Goal: Task Accomplishment & Management: Complete application form

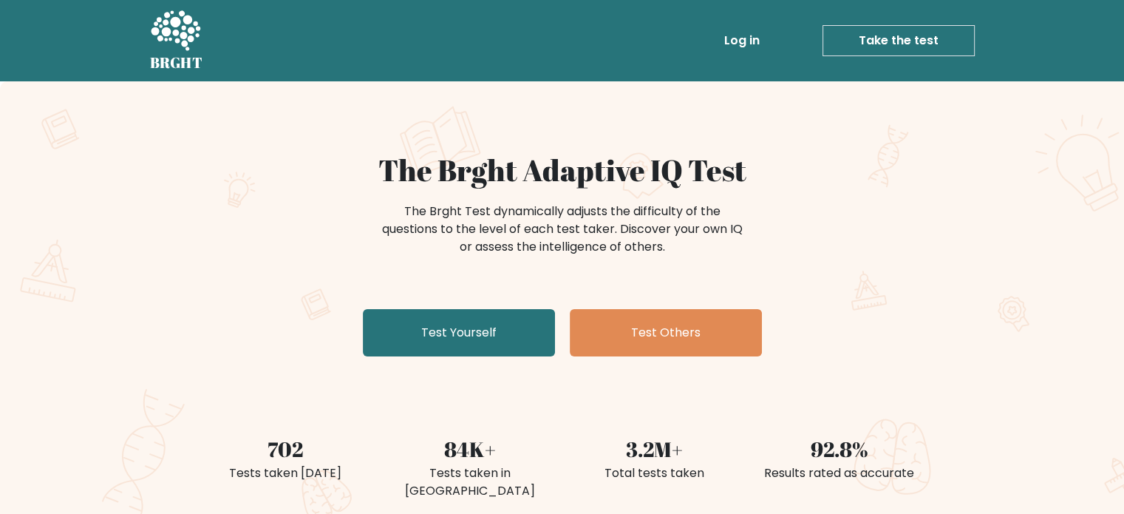
scroll to position [82, 0]
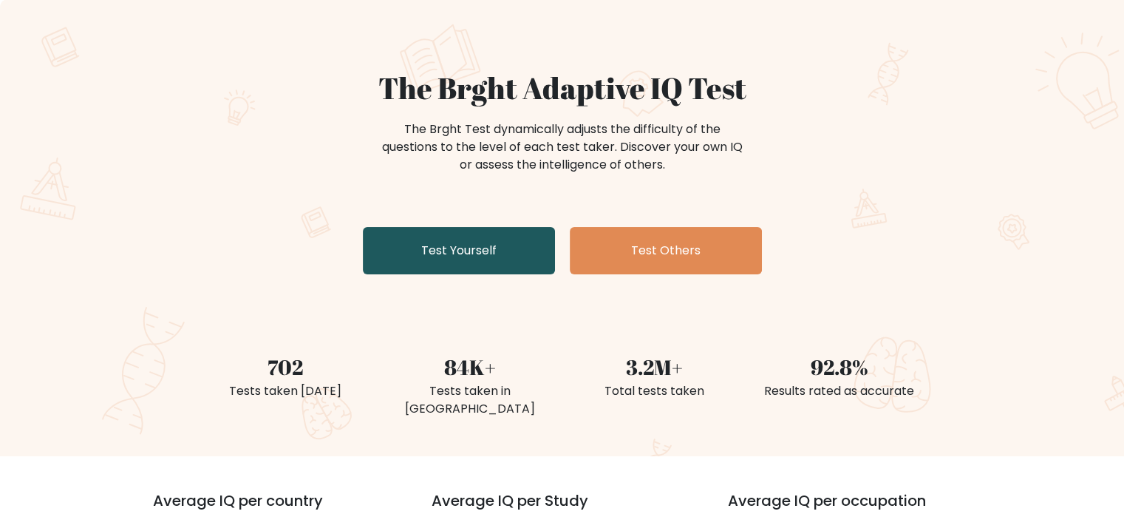
click at [540, 251] on link "Test Yourself" at bounding box center [459, 250] width 192 height 47
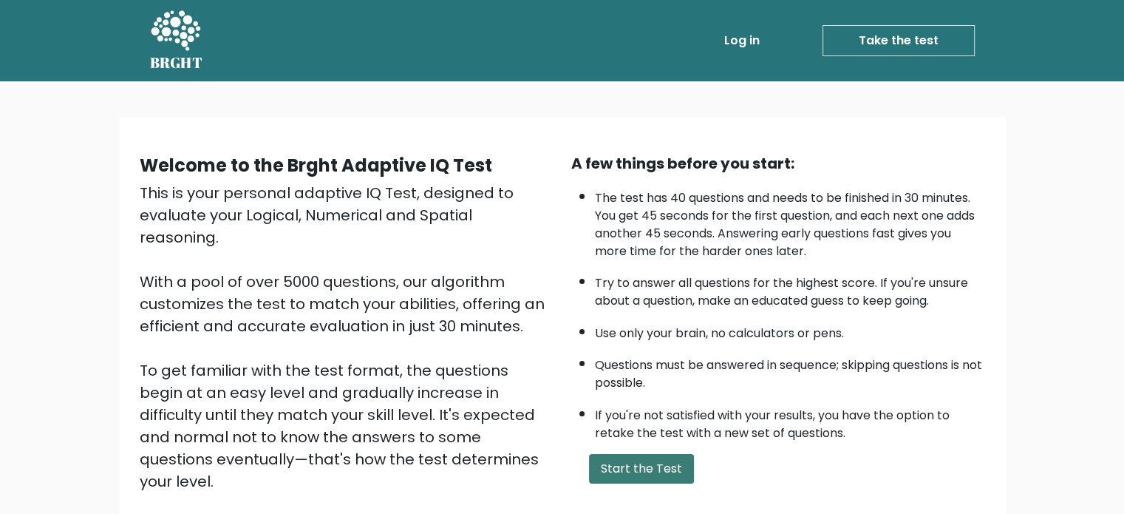
click at [617, 456] on button "Start the Test" at bounding box center [641, 469] width 105 height 30
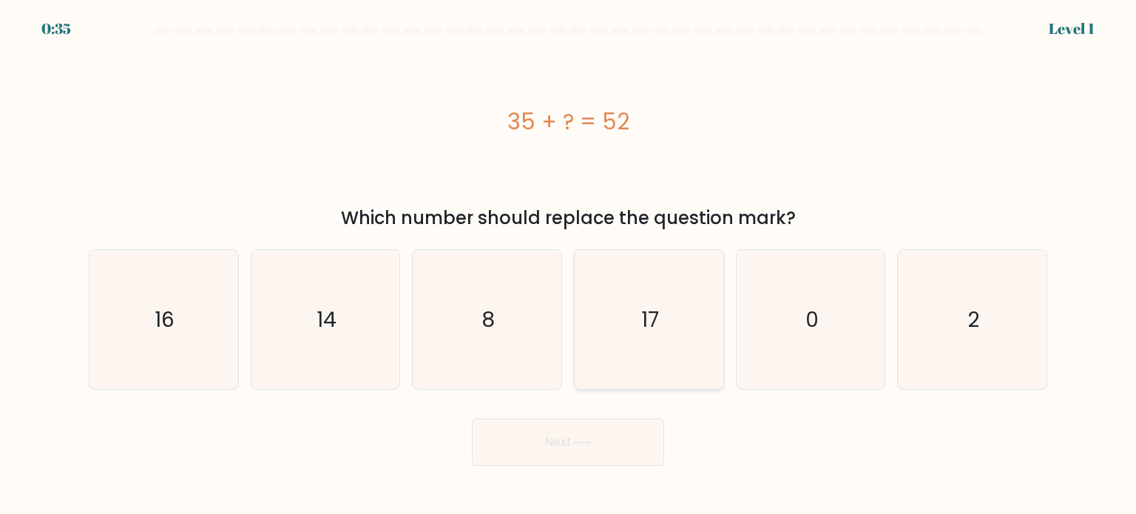
click at [699, 335] on icon "17" at bounding box center [648, 319] width 139 height 139
click at [569, 265] on input "d. 17" at bounding box center [568, 260] width 1 height 7
radio input "true"
click at [617, 424] on button "Next" at bounding box center [568, 441] width 192 height 47
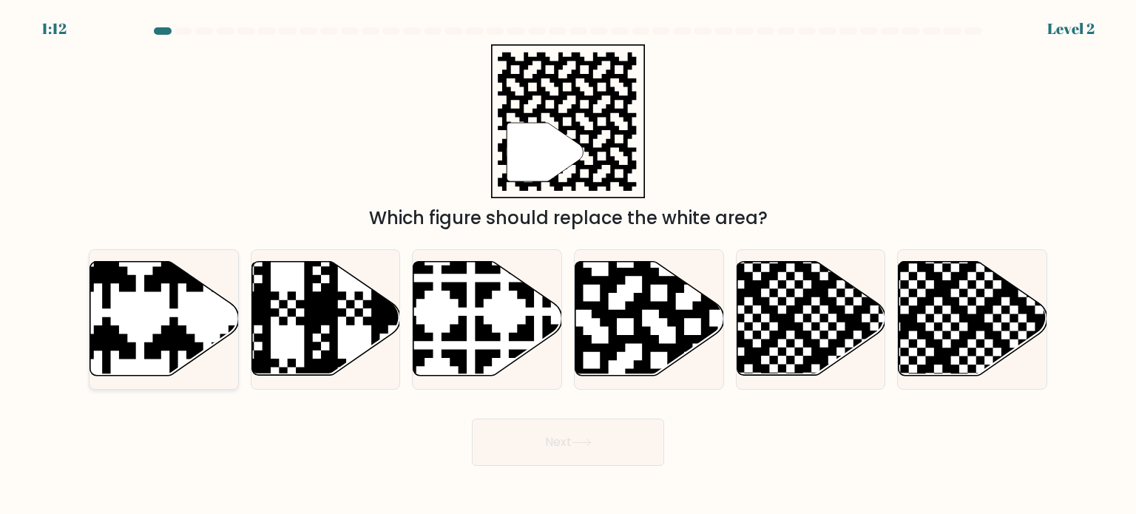
click at [154, 331] on icon at bounding box center [164, 319] width 149 height 114
click at [568, 265] on input "a." at bounding box center [568, 260] width 1 height 7
radio input "true"
click at [690, 274] on icon at bounding box center [691, 259] width 269 height 269
click at [569, 265] on input "d." at bounding box center [568, 260] width 1 height 7
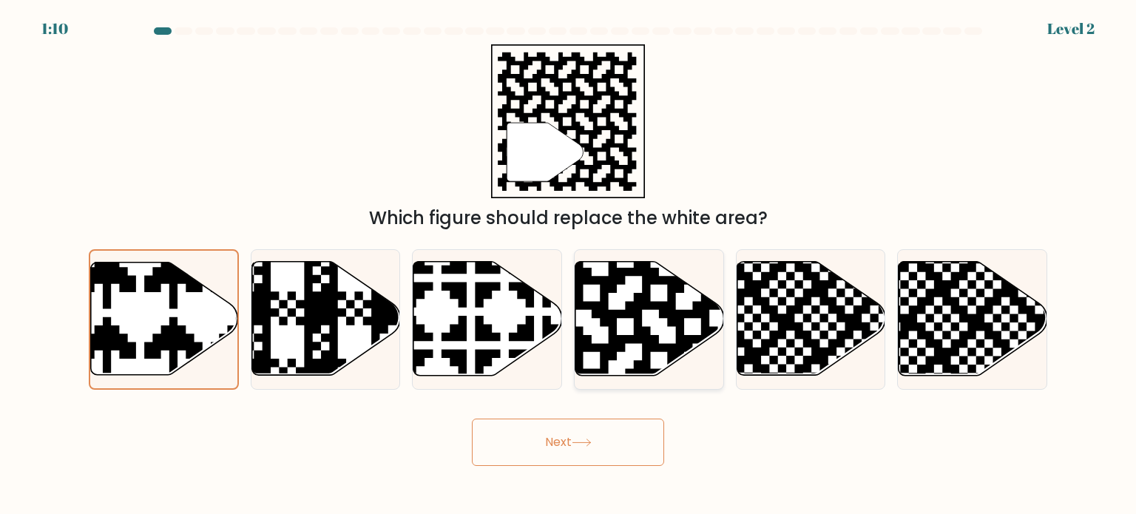
radio input "true"
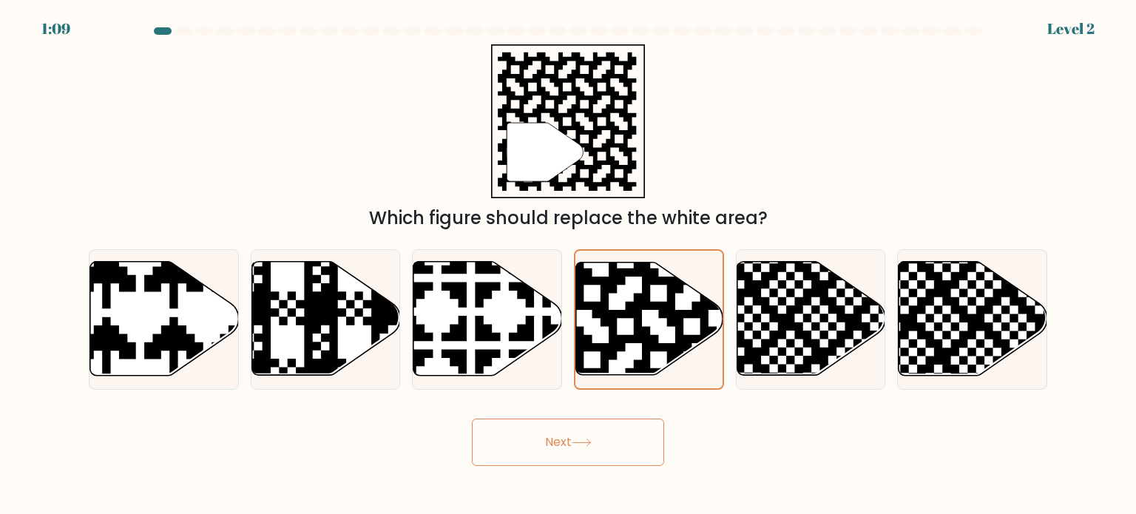
click at [570, 449] on button "Next" at bounding box center [568, 441] width 192 height 47
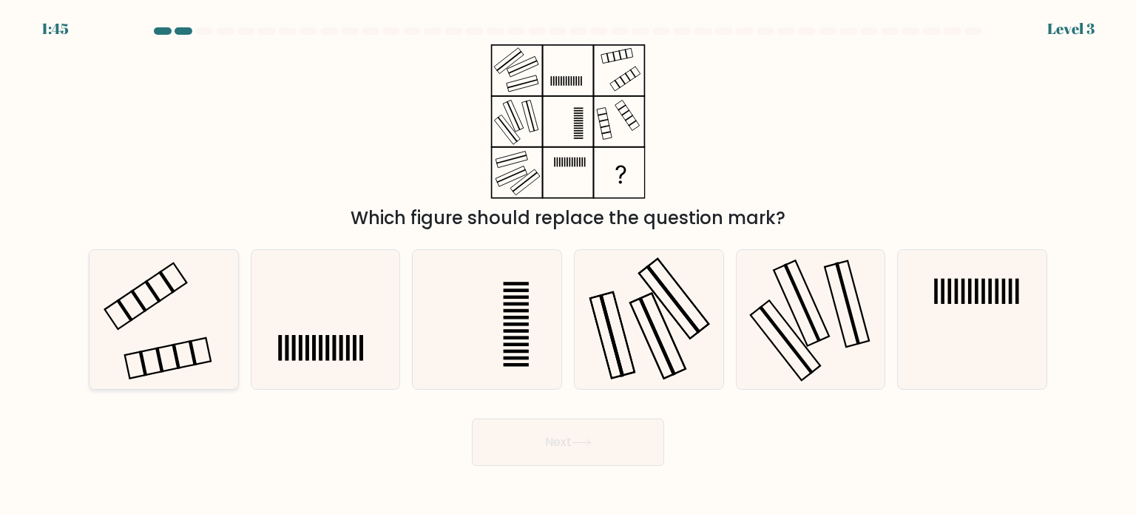
click at [197, 331] on icon at bounding box center [163, 319] width 139 height 139
click at [568, 265] on input "a." at bounding box center [568, 260] width 1 height 7
radio input "true"
click at [565, 445] on button "Next" at bounding box center [568, 441] width 192 height 47
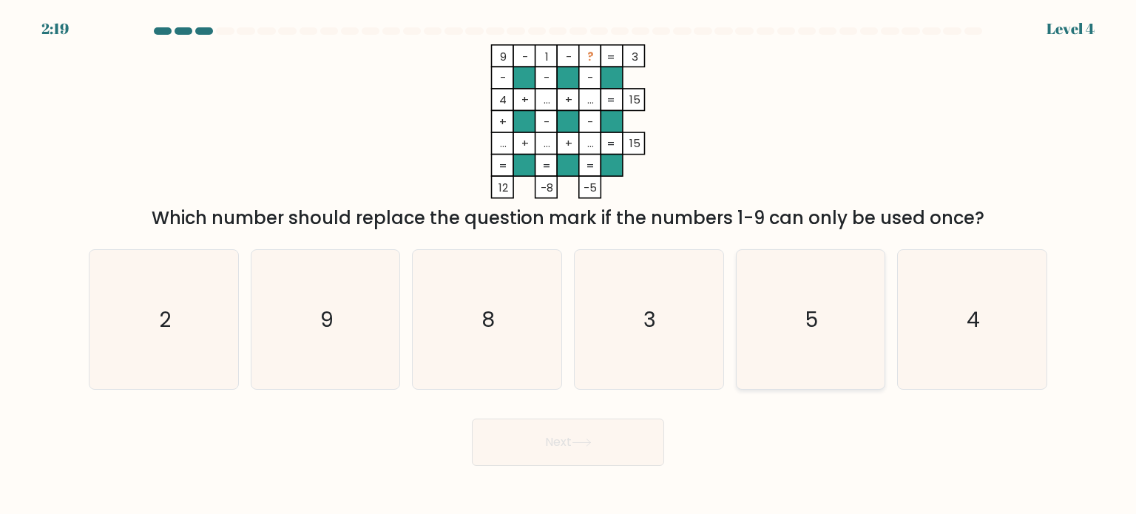
click at [825, 308] on icon "5" at bounding box center [810, 319] width 139 height 139
click at [569, 265] on input "e. 5" at bounding box center [568, 260] width 1 height 7
radio input "true"
click at [573, 475] on body "2:18 Level 4" at bounding box center [568, 257] width 1136 height 514
click at [570, 438] on button "Next" at bounding box center [568, 441] width 192 height 47
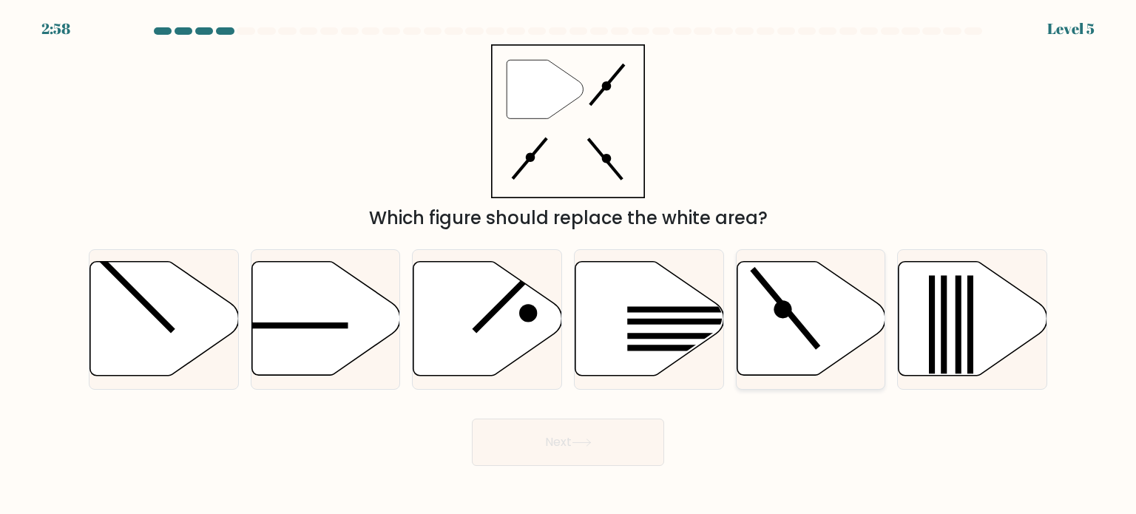
click at [827, 323] on icon at bounding box center [810, 319] width 149 height 114
click at [569, 265] on input "e." at bounding box center [568, 260] width 1 height 7
radio input "true"
click at [578, 467] on body "2:56 Level 5" at bounding box center [568, 257] width 1136 height 514
click at [588, 449] on button "Next" at bounding box center [568, 441] width 192 height 47
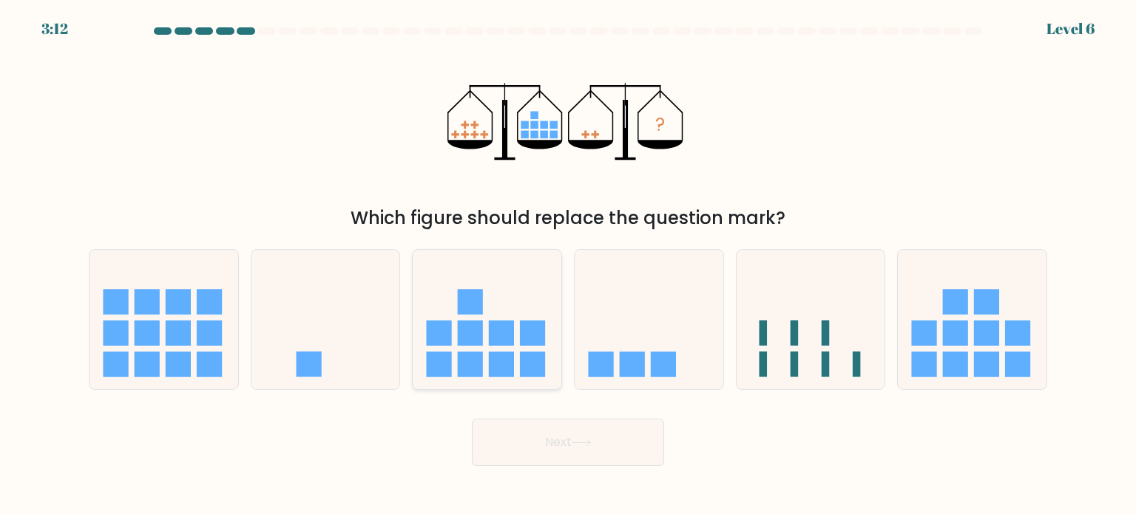
click at [529, 335] on rect at bounding box center [532, 332] width 25 height 25
click at [568, 265] on input "c." at bounding box center [568, 260] width 1 height 7
radio input "true"
click at [564, 440] on button "Next" at bounding box center [568, 441] width 192 height 47
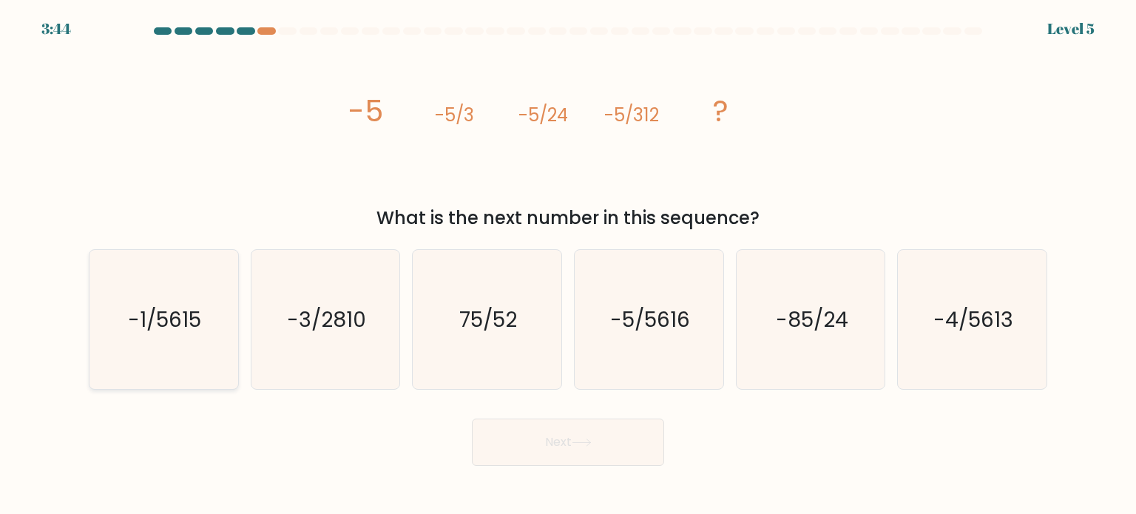
click at [174, 360] on icon "-1/5615" at bounding box center [163, 319] width 139 height 139
click at [568, 265] on input "a. -1/5615" at bounding box center [568, 260] width 1 height 7
radio input "true"
click at [567, 458] on button "Next" at bounding box center [568, 441] width 192 height 47
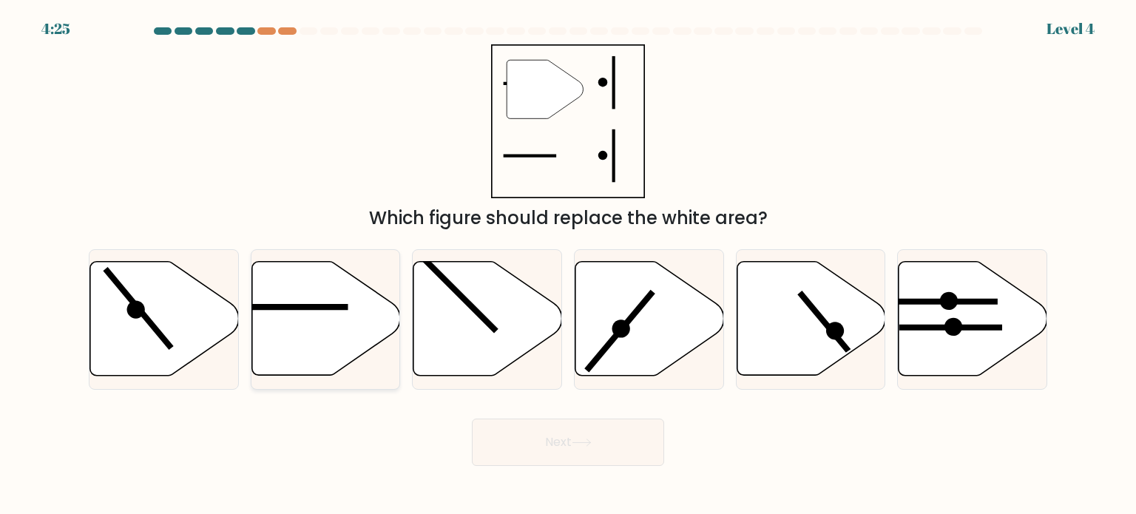
click at [333, 354] on icon at bounding box center [325, 319] width 149 height 114
click at [568, 265] on input "b." at bounding box center [568, 260] width 1 height 7
radio input "true"
click at [558, 440] on button "Next" at bounding box center [568, 441] width 192 height 47
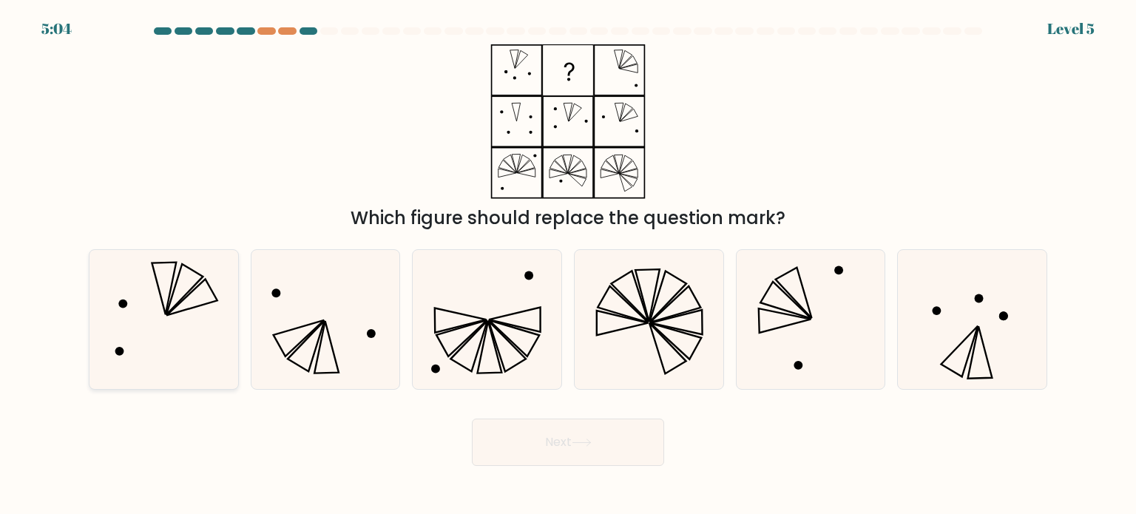
click at [195, 333] on icon at bounding box center [163, 319] width 139 height 139
click at [568, 265] on input "a." at bounding box center [568, 260] width 1 height 7
radio input "true"
click at [607, 431] on button "Next" at bounding box center [568, 441] width 192 height 47
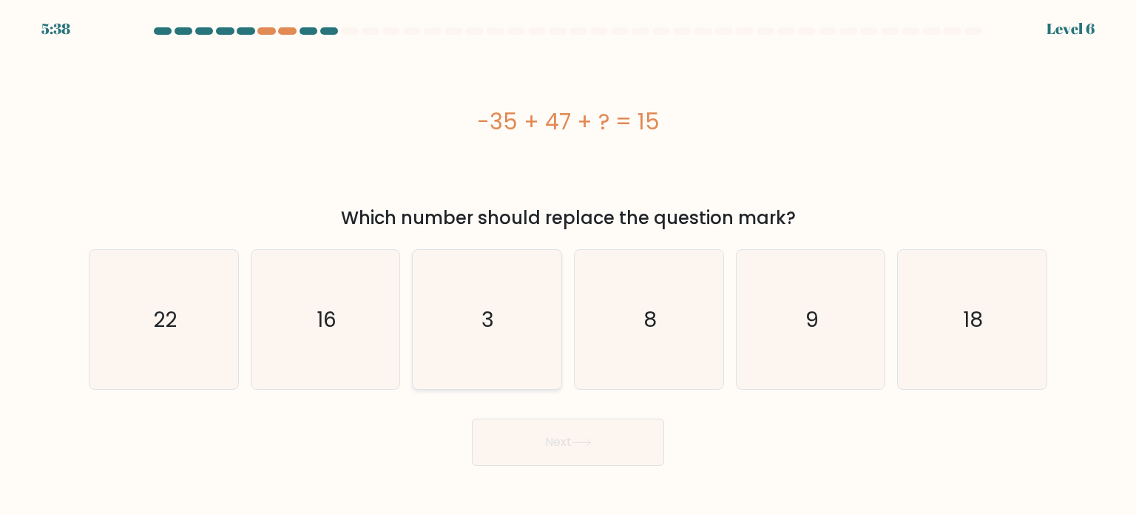
click at [506, 301] on icon "3" at bounding box center [486, 319] width 139 height 139
click at [568, 265] on input "c. 3" at bounding box center [568, 260] width 1 height 7
radio input "true"
click at [572, 456] on button "Next" at bounding box center [568, 441] width 192 height 47
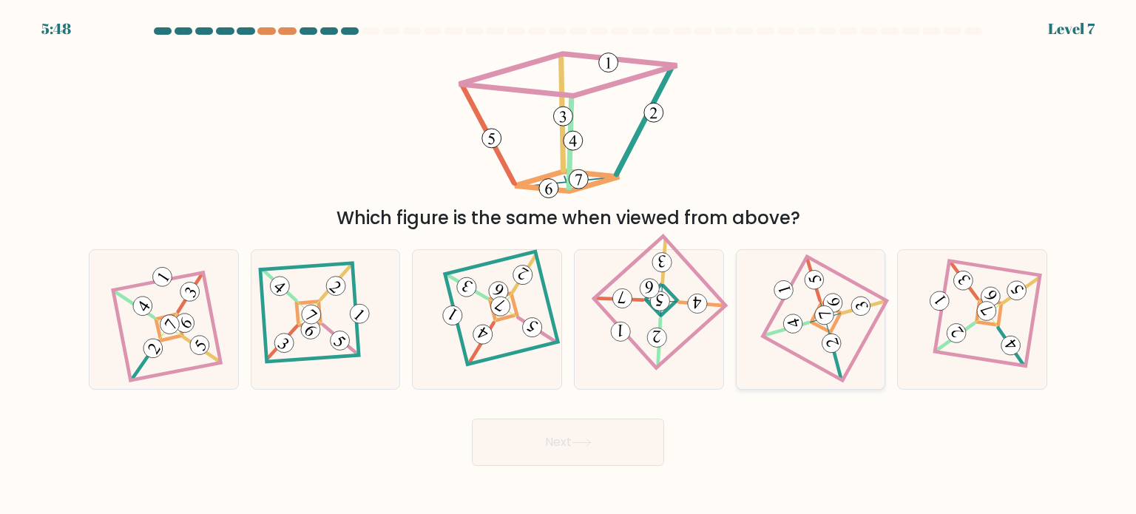
click at [827, 322] on 892 at bounding box center [825, 316] width 24 height 24
click at [569, 265] on input "e." at bounding box center [568, 260] width 1 height 7
radio input "true"
click at [585, 435] on button "Next" at bounding box center [568, 441] width 192 height 47
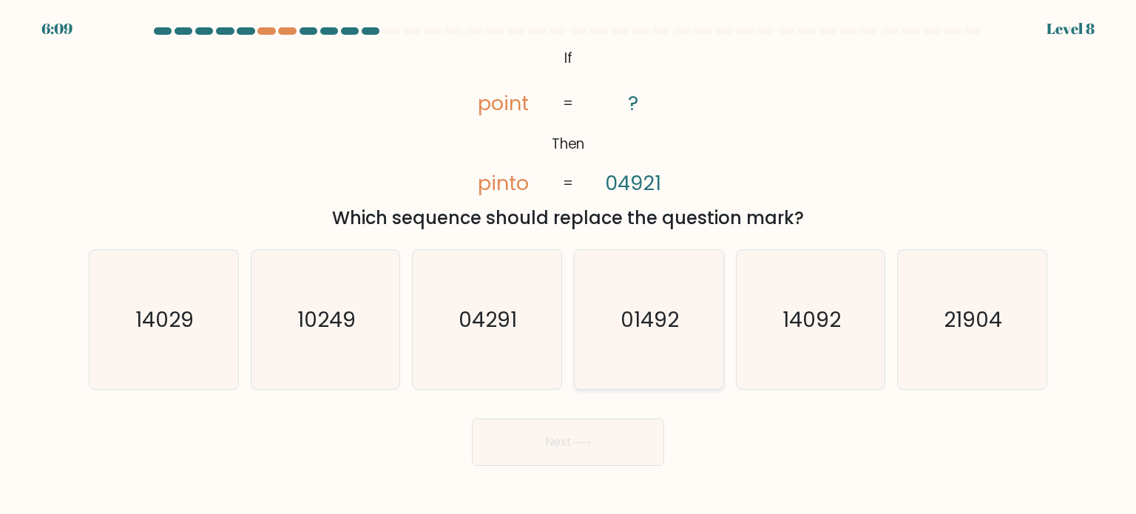
click at [664, 354] on icon "01492" at bounding box center [648, 319] width 139 height 139
click at [569, 265] on input "d. 01492" at bounding box center [568, 260] width 1 height 7
radio input "true"
click at [611, 422] on button "Next" at bounding box center [568, 441] width 192 height 47
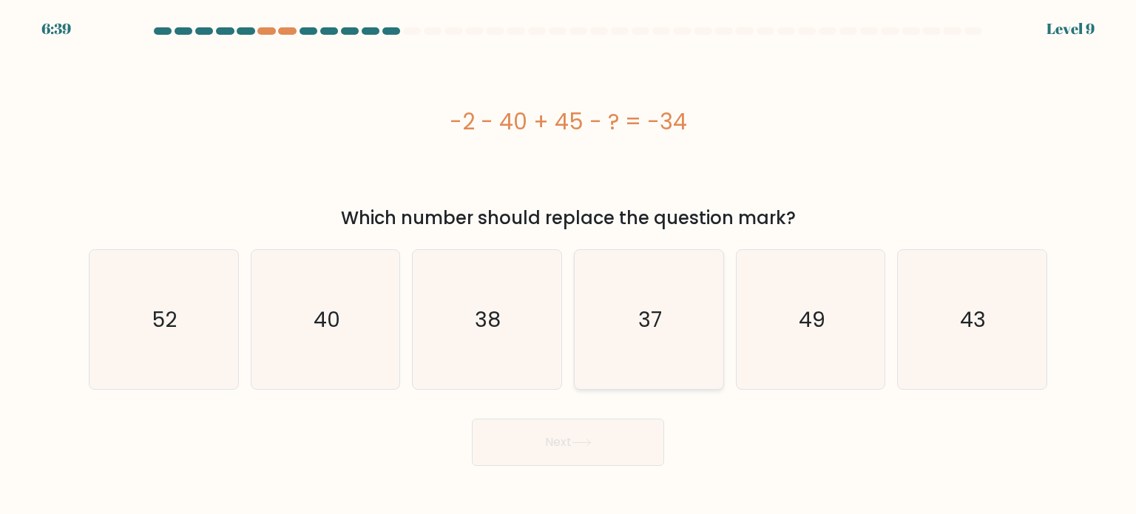
click at [651, 364] on icon "37" at bounding box center [648, 319] width 139 height 139
click at [569, 265] on input "d. 37" at bounding box center [568, 260] width 1 height 7
radio input "true"
click at [588, 449] on button "Next" at bounding box center [568, 441] width 192 height 47
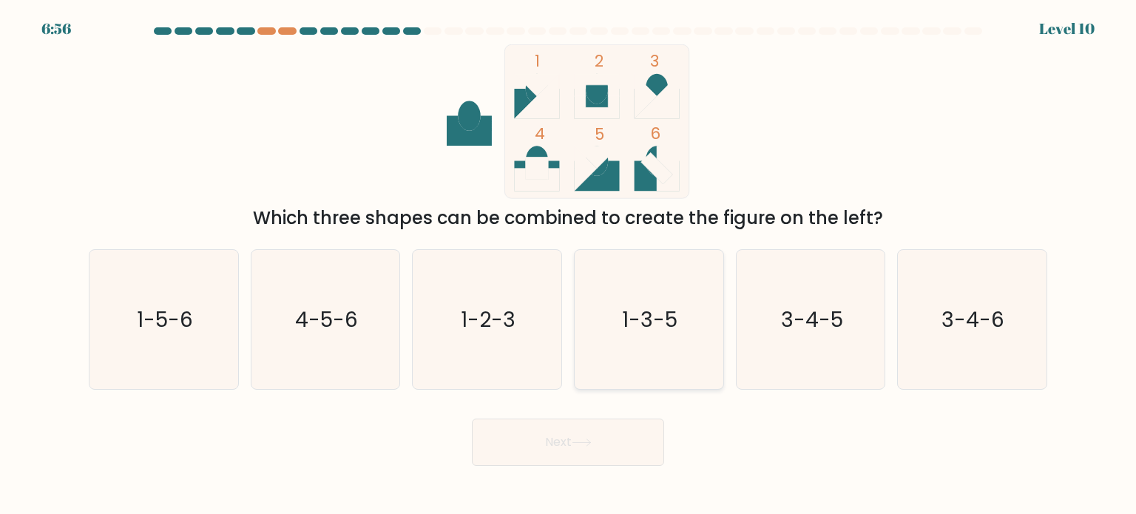
click at [639, 348] on icon "1-3-5" at bounding box center [648, 319] width 139 height 139
click at [569, 265] on input "d. 1-3-5" at bounding box center [568, 260] width 1 height 7
radio input "true"
click at [576, 446] on icon at bounding box center [581, 442] width 20 height 8
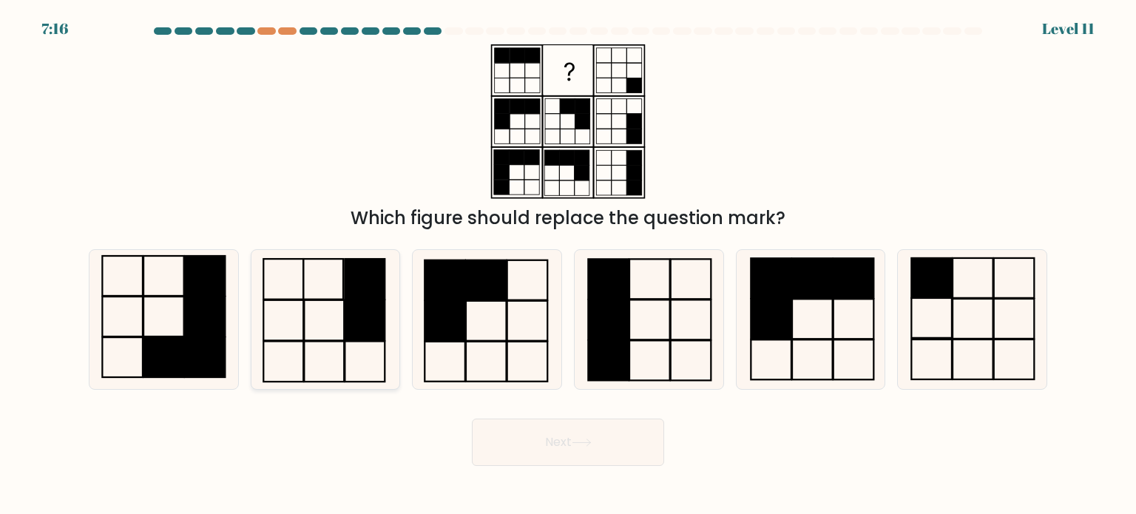
click at [343, 325] on rect at bounding box center [324, 319] width 40 height 41
click at [568, 265] on input "b." at bounding box center [568, 260] width 1 height 7
radio input "true"
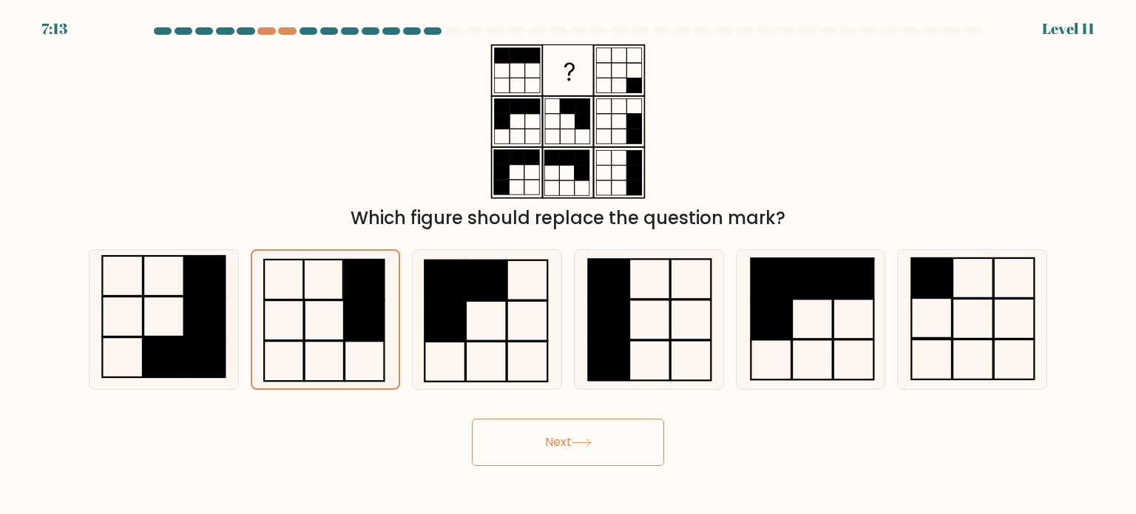
click at [533, 449] on button "Next" at bounding box center [568, 441] width 192 height 47
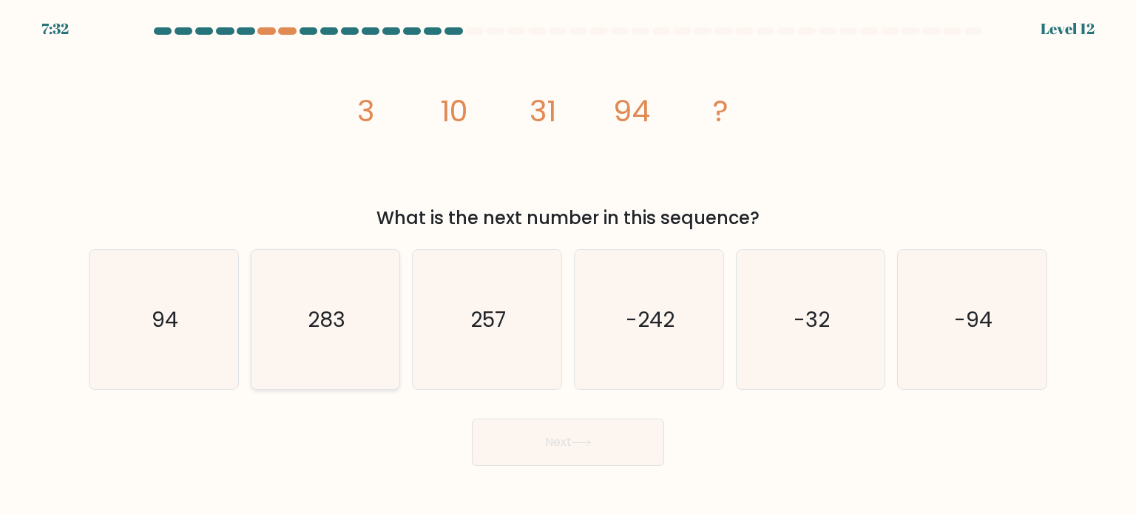
click at [376, 337] on icon "283" at bounding box center [325, 319] width 139 height 139
click at [568, 265] on input "b. 283" at bounding box center [568, 260] width 1 height 7
radio input "true"
click at [568, 434] on button "Next" at bounding box center [568, 441] width 192 height 47
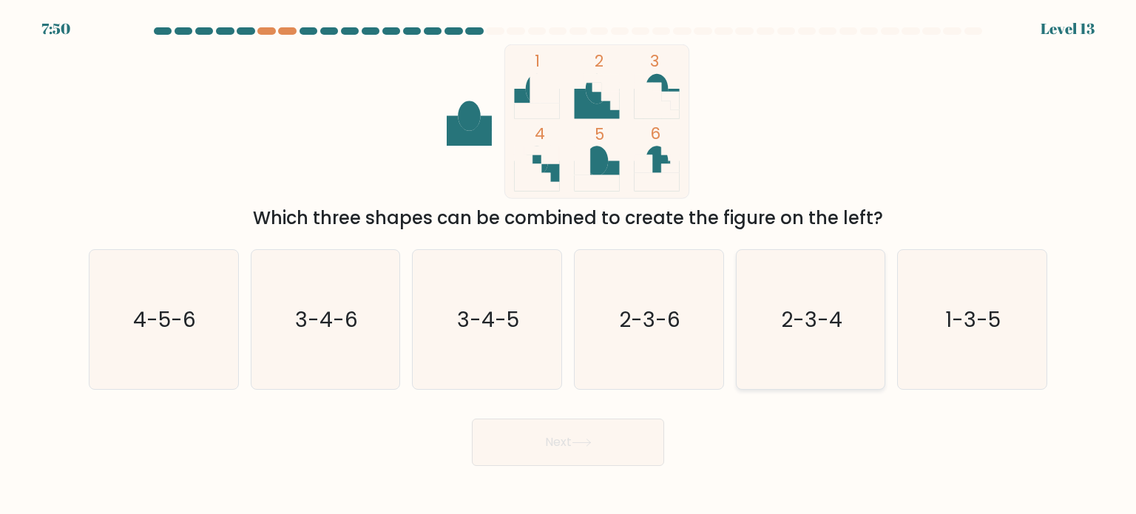
click at [803, 297] on icon "2-3-4" at bounding box center [810, 319] width 139 height 139
click at [569, 265] on input "e. 2-3-4" at bounding box center [568, 260] width 1 height 7
radio input "true"
click at [587, 469] on body "7:50 Level 13" at bounding box center [568, 257] width 1136 height 514
click at [597, 444] on button "Next" at bounding box center [568, 441] width 192 height 47
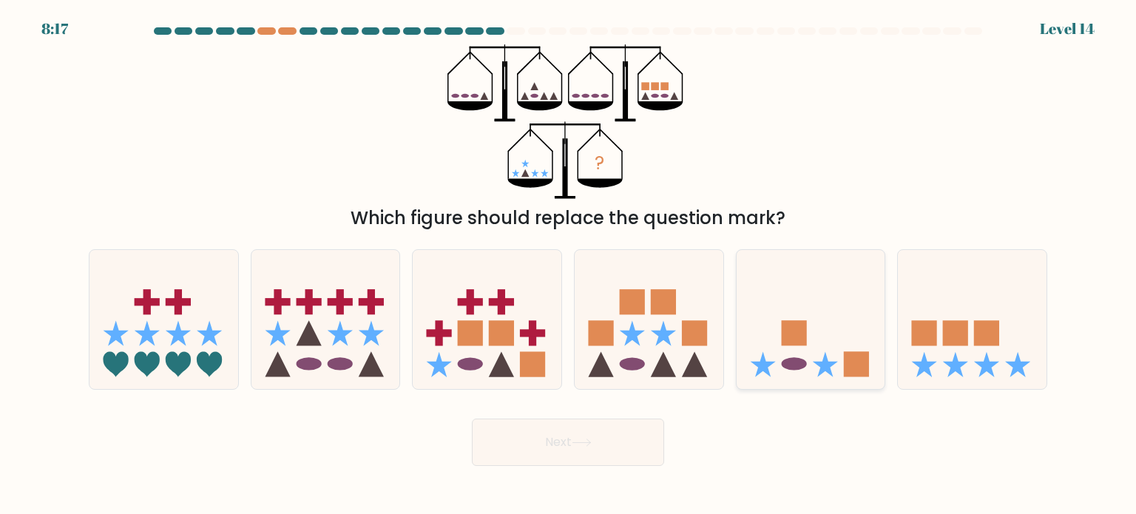
click at [784, 310] on icon at bounding box center [810, 319] width 149 height 123
click at [569, 265] on input "e." at bounding box center [568, 260] width 1 height 7
radio input "true"
click at [569, 446] on button "Next" at bounding box center [568, 441] width 192 height 47
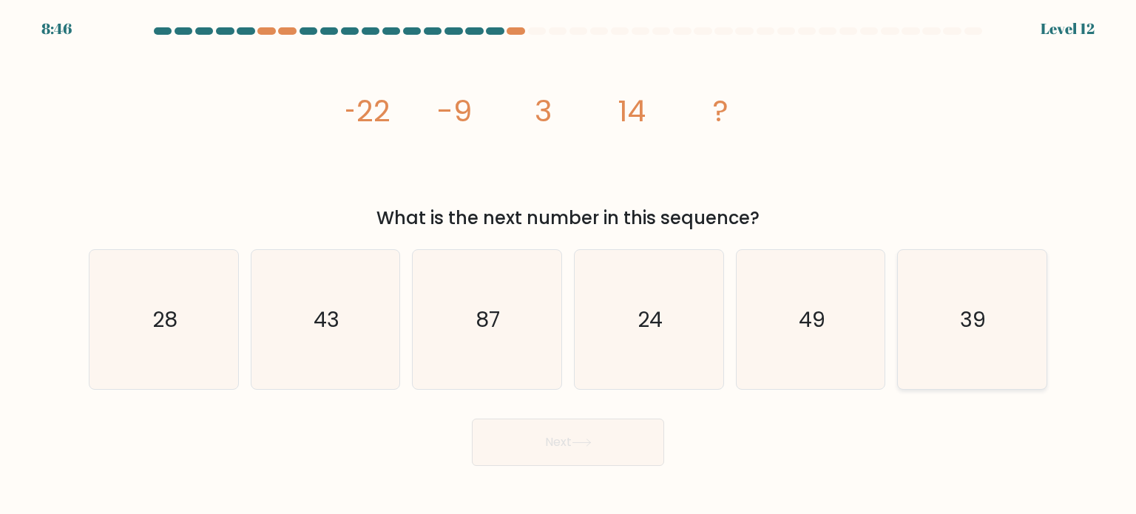
click at [955, 321] on icon "39" at bounding box center [971, 319] width 139 height 139
click at [569, 265] on input "f. 39" at bounding box center [568, 260] width 1 height 7
radio input "true"
click at [526, 461] on button "Next" at bounding box center [568, 441] width 192 height 47
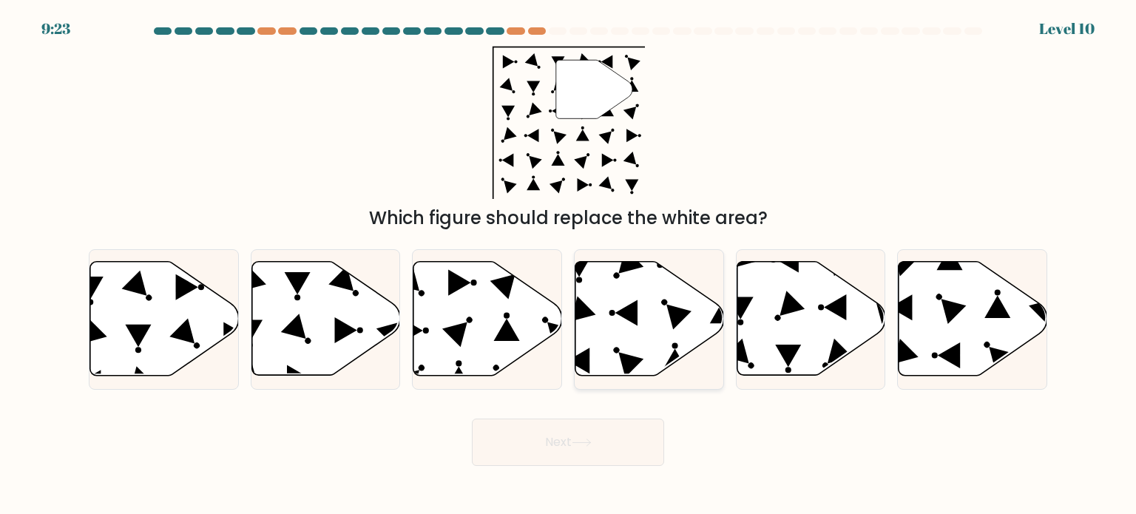
click at [654, 286] on icon at bounding box center [649, 319] width 149 height 114
click at [569, 265] on input "d." at bounding box center [568, 260] width 1 height 7
radio input "true"
click at [606, 424] on button "Next" at bounding box center [568, 441] width 192 height 47
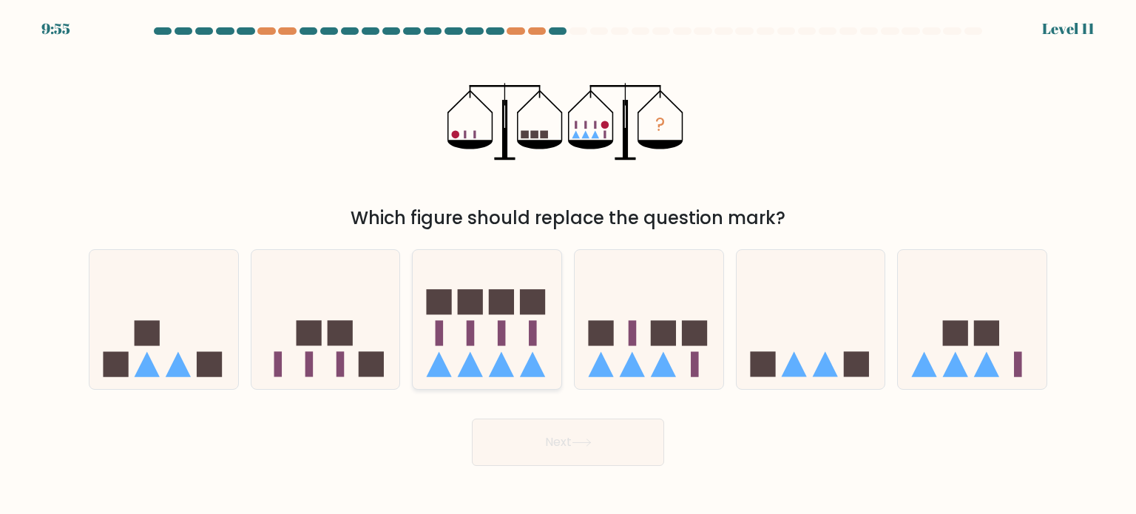
click at [505, 342] on rect at bounding box center [502, 332] width 8 height 25
click at [568, 265] on input "c." at bounding box center [568, 260] width 1 height 7
radio input "true"
click at [538, 427] on button "Next" at bounding box center [568, 441] width 192 height 47
